Goal: Task Accomplishment & Management: Use online tool/utility

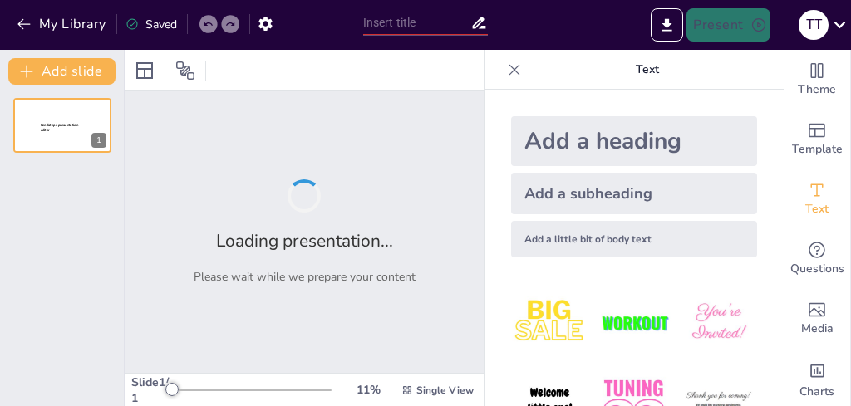
type input "New Sendsteps"
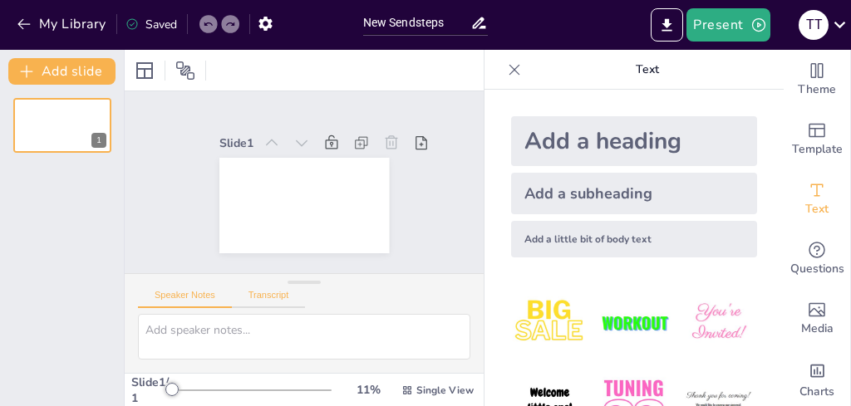
click at [283, 295] on button "Transcript" at bounding box center [269, 299] width 74 height 18
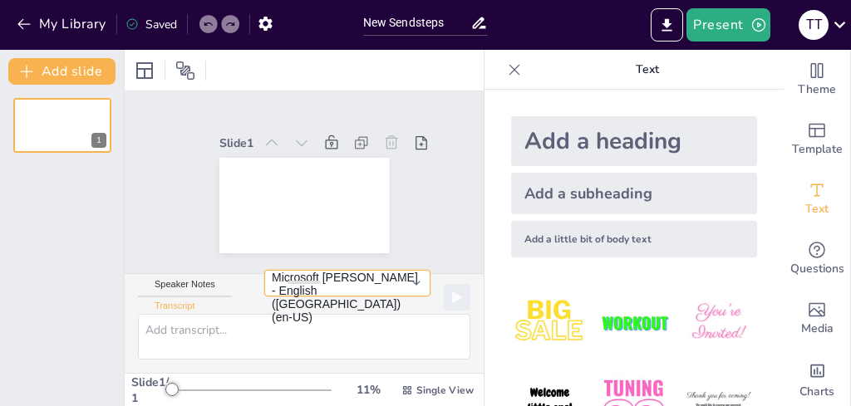
click at [385, 297] on button "Microsoft [PERSON_NAME] - English ([GEOGRAPHIC_DATA]) (en-US)" at bounding box center [347, 283] width 166 height 27
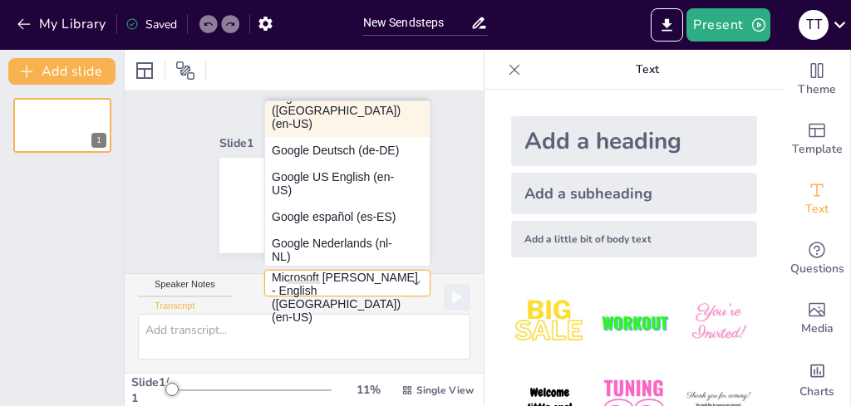
scroll to position [48, 0]
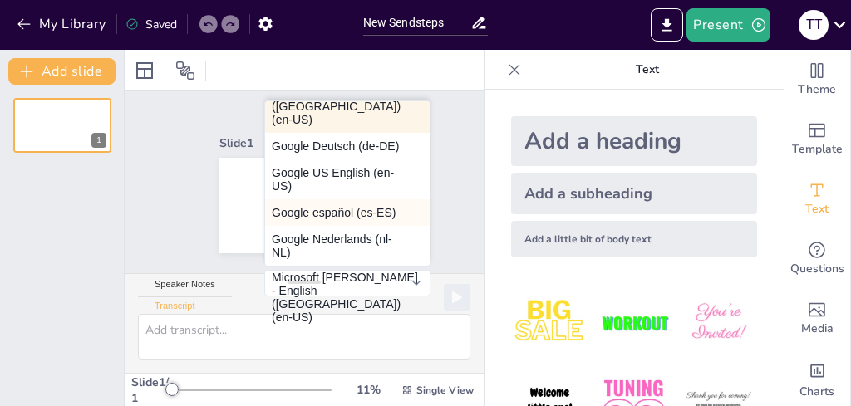
click at [272, 206] on button "Google español (es-ES)" at bounding box center [347, 212] width 165 height 27
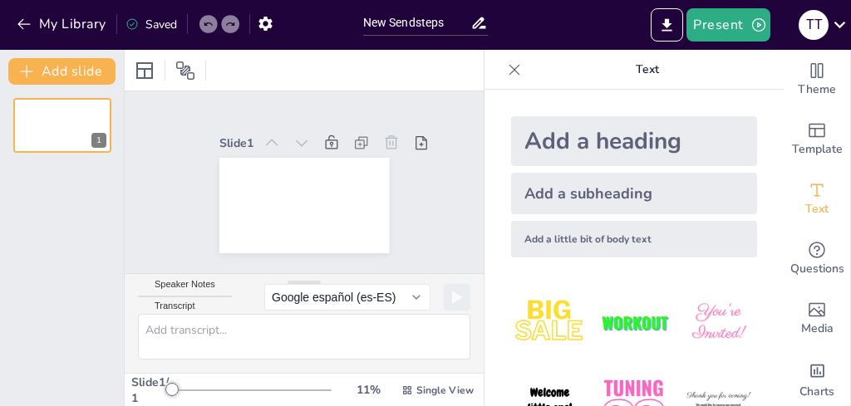
click at [209, 305] on button "Transcript" at bounding box center [175, 310] width 74 height 18
click at [30, 67] on icon "button" at bounding box center [26, 71] width 17 height 17
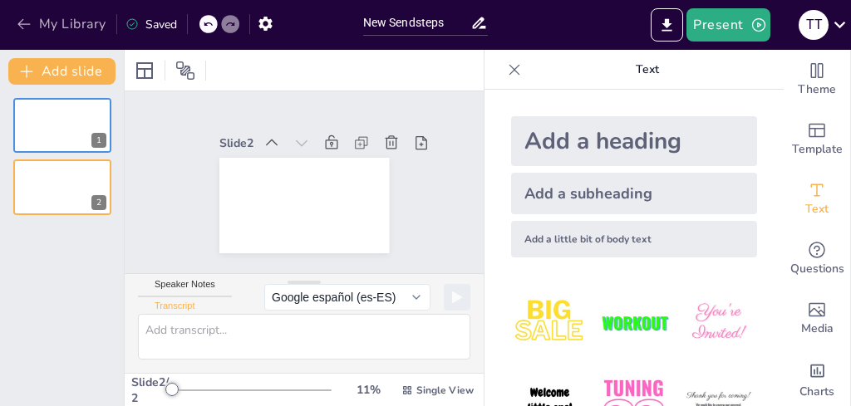
click at [37, 25] on button "My Library" at bounding box center [62, 24] width 101 height 27
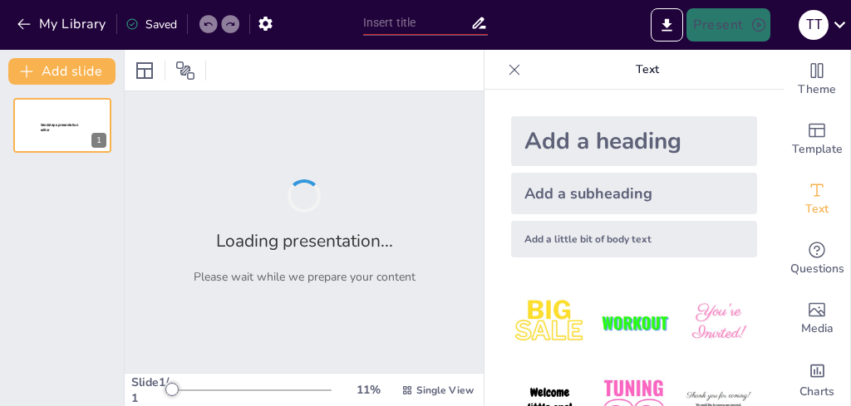
type input "Eficacia de la Tintura de Propóleo al 5% en la Manejo de la Gingivoestomatitis …"
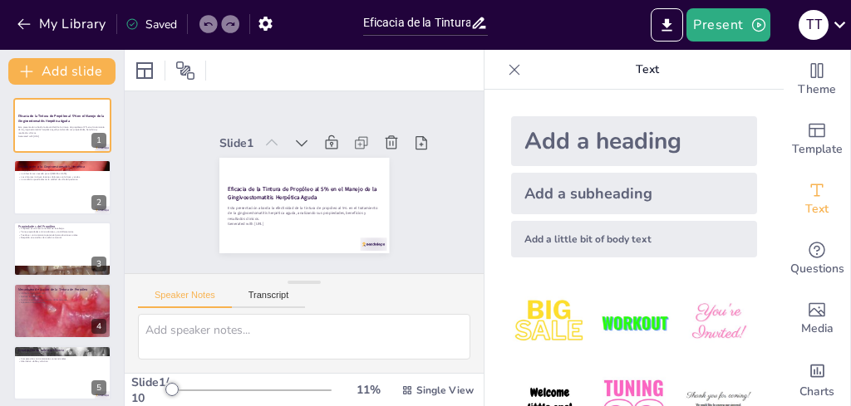
scroll to position [78, 0]
click at [42, 199] on div at bounding box center [62, 188] width 100 height 57
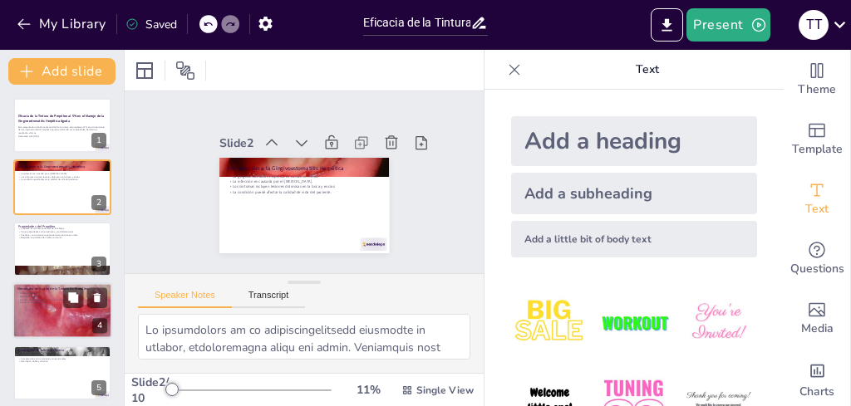
click at [58, 303] on p "Aplicación tópica sencilla." at bounding box center [62, 303] width 90 height 3
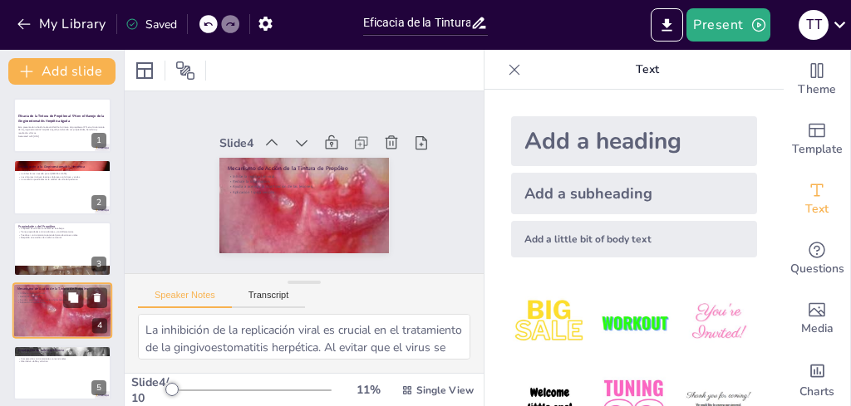
scroll to position [65, 0]
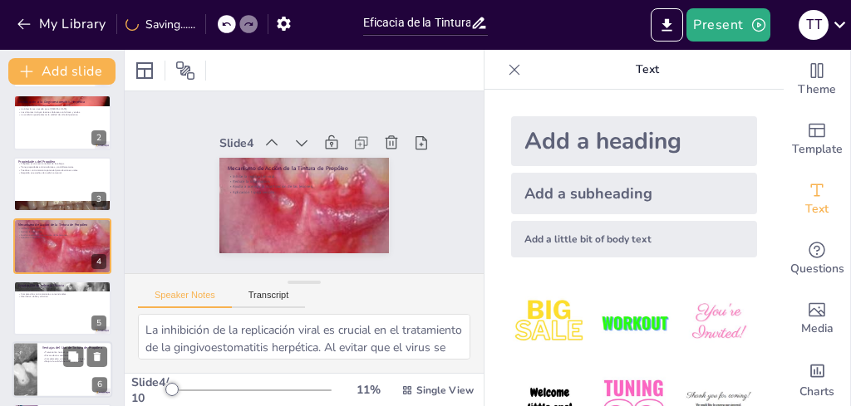
click at [75, 378] on div at bounding box center [62, 370] width 100 height 57
type textarea "La naturaleza del propóleo como tratamiento natural es un atractivo importante …"
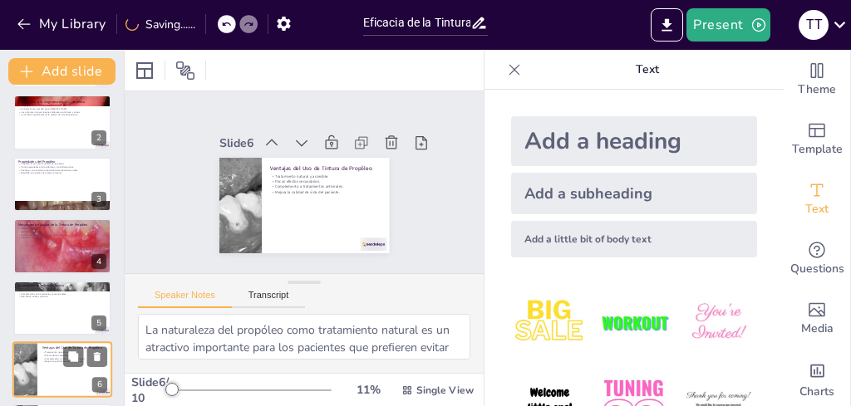
scroll to position [189, 0]
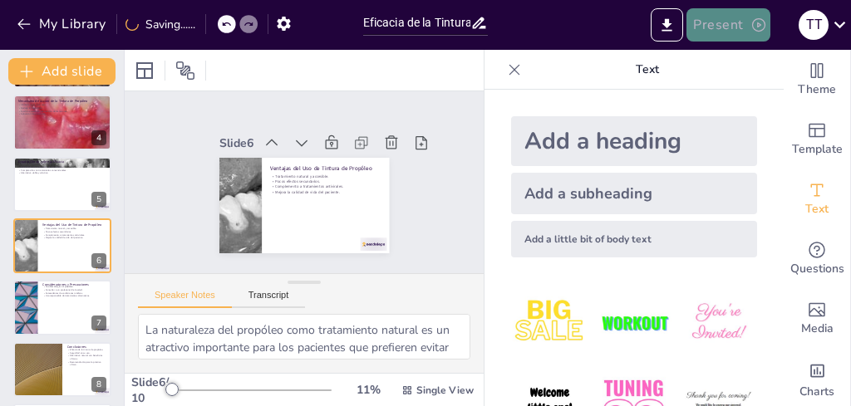
click at [731, 22] on button "Present" at bounding box center [728, 24] width 83 height 33
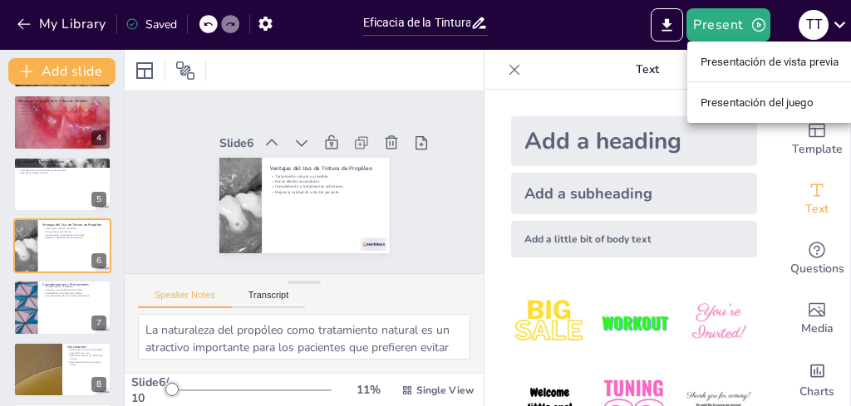
click at [725, 62] on font "Presentación de vista previa" at bounding box center [770, 62] width 139 height 12
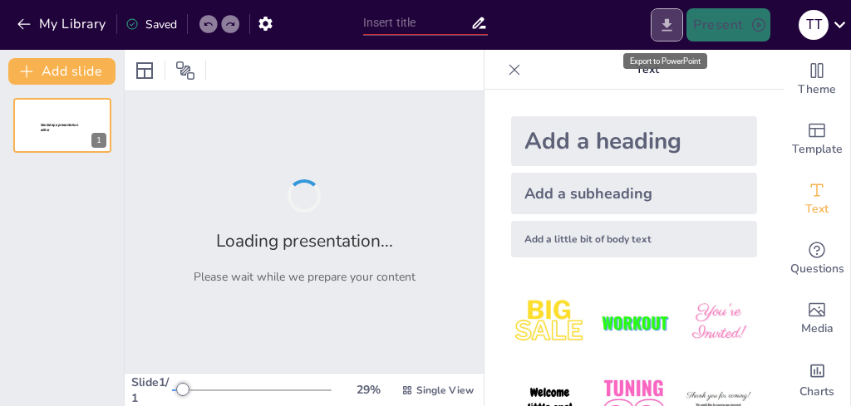
click at [671, 30] on icon "Export to PowerPoint" at bounding box center [667, 24] width 10 height 12
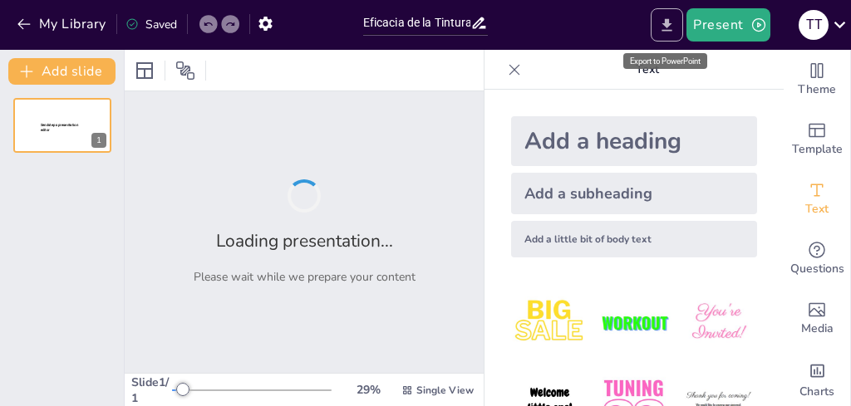
type input "Eficacia de la Tintura de Propóleo al 5% en la Manejo de la Gingivoestomatitis …"
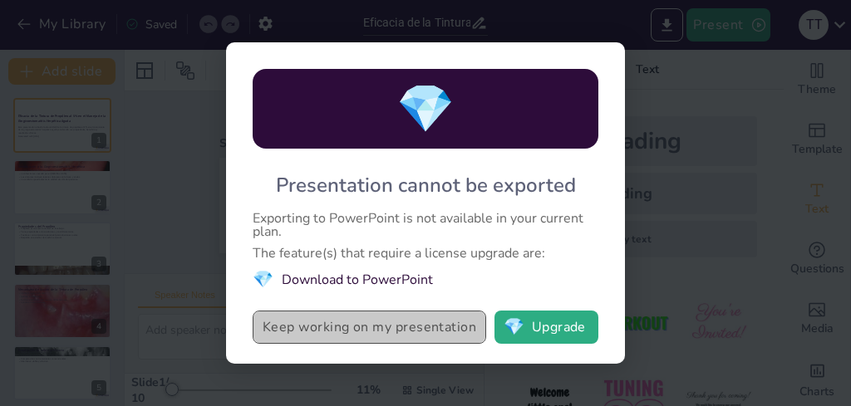
click at [434, 326] on button "Keep working on my presentation" at bounding box center [370, 327] width 234 height 33
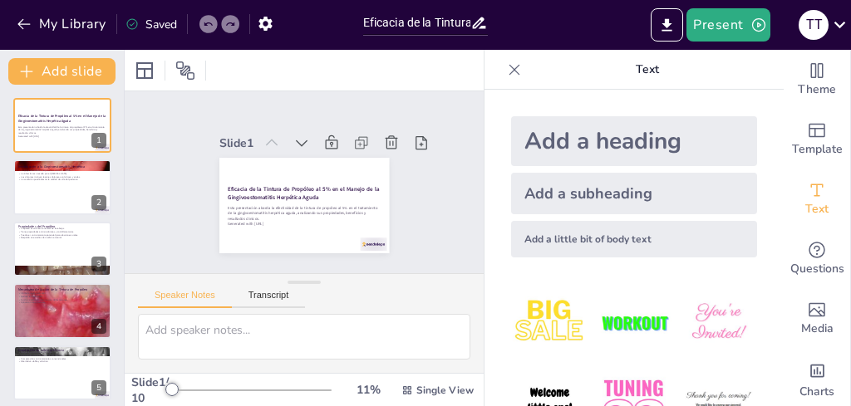
click at [510, 71] on icon at bounding box center [515, 69] width 11 height 11
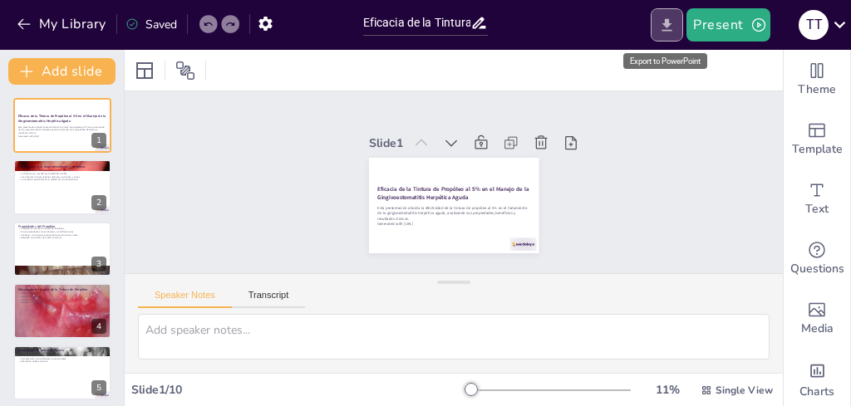
click at [661, 36] on button "Export to PowerPoint" at bounding box center [667, 24] width 32 height 33
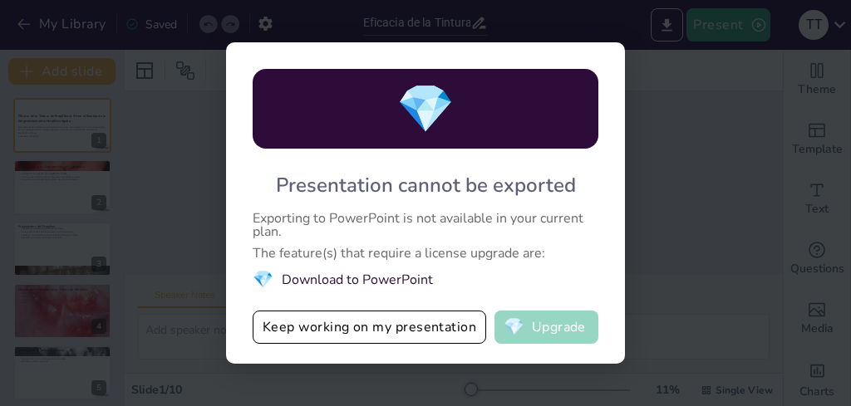
click at [565, 334] on button "💎 Upgrade" at bounding box center [547, 327] width 104 height 33
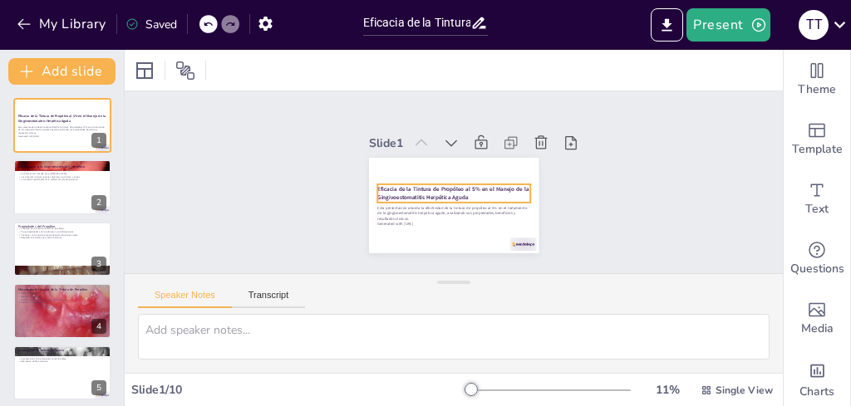
click at [454, 190] on strong "Eficacia de la Tintura de Propóleo al 5% en el Manejo de la Gingivoestomatitis …" at bounding box center [452, 190] width 152 height 25
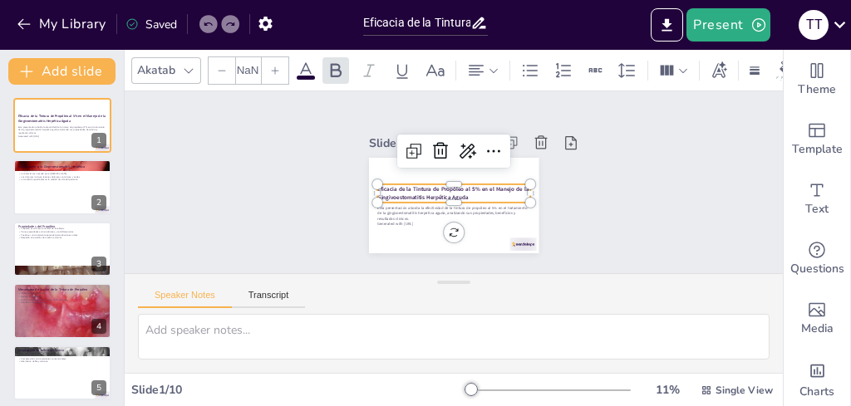
type input "48"
click at [50, 178] on p "La condición puede afectar la calidad de vida del paciente." at bounding box center [62, 179] width 90 height 3
type textarea "La prevalencia de la gingivoestomatitis herpética es notable, especialmente ent…"
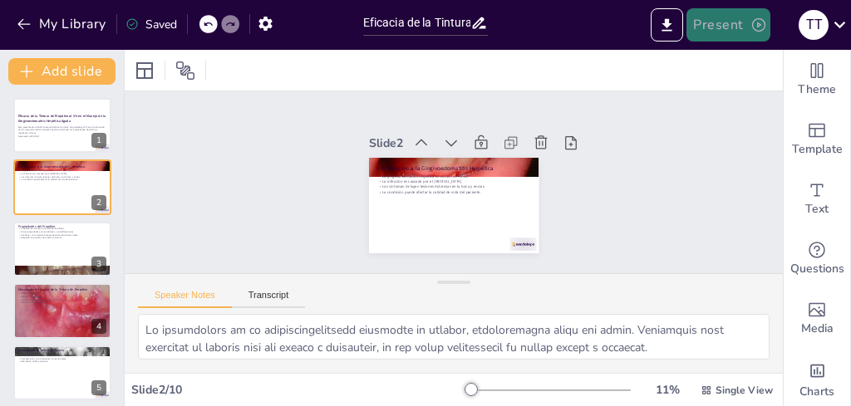
click at [733, 21] on button "Present" at bounding box center [728, 24] width 83 height 33
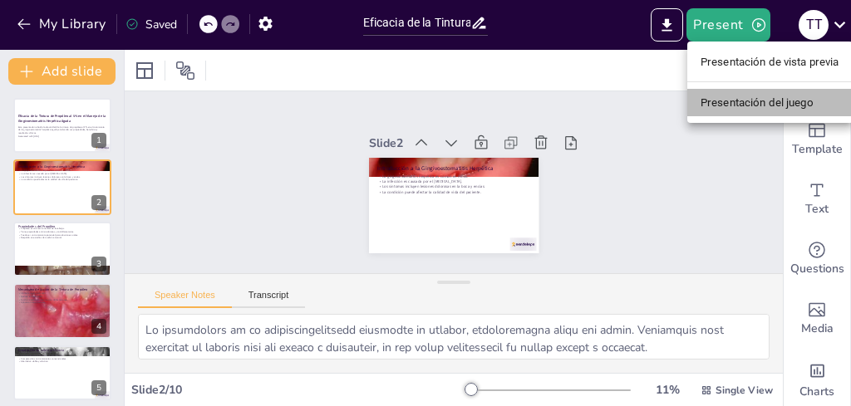
click at [726, 103] on font "Presentación del juego" at bounding box center [757, 102] width 113 height 12
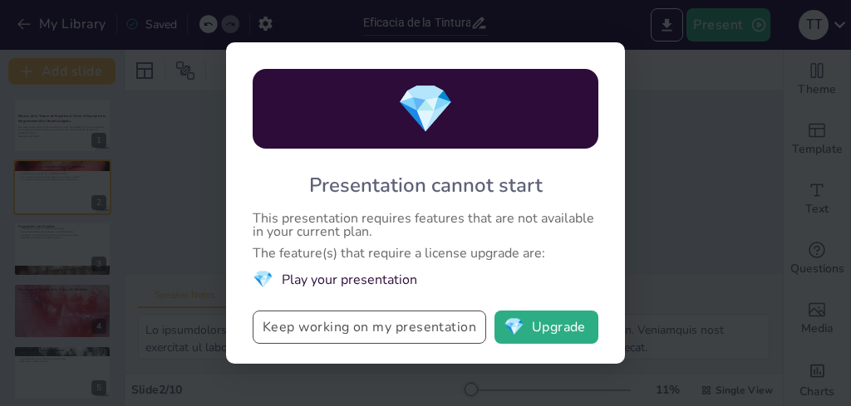
click at [417, 323] on button "Keep working on my presentation" at bounding box center [370, 327] width 234 height 33
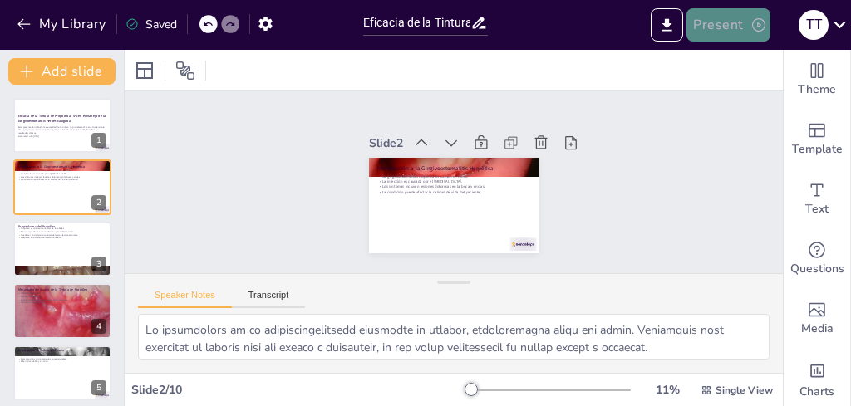
click at [722, 17] on button "Present" at bounding box center [728, 24] width 83 height 33
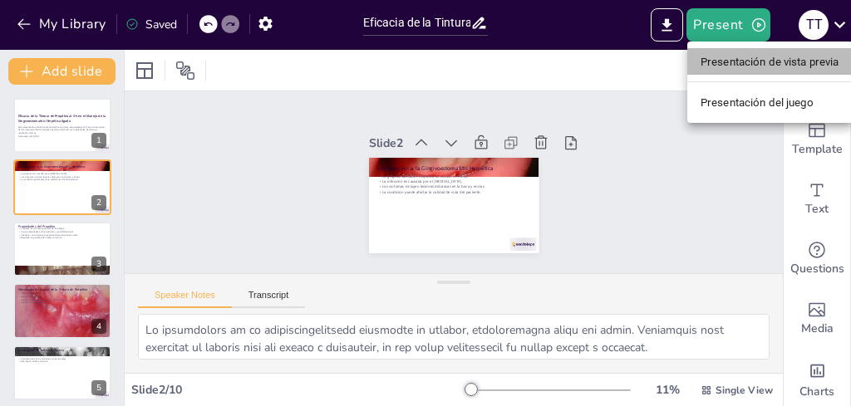
click at [716, 56] on font "Presentación de vista previa" at bounding box center [770, 62] width 139 height 12
